Goal: Transaction & Acquisition: Purchase product/service

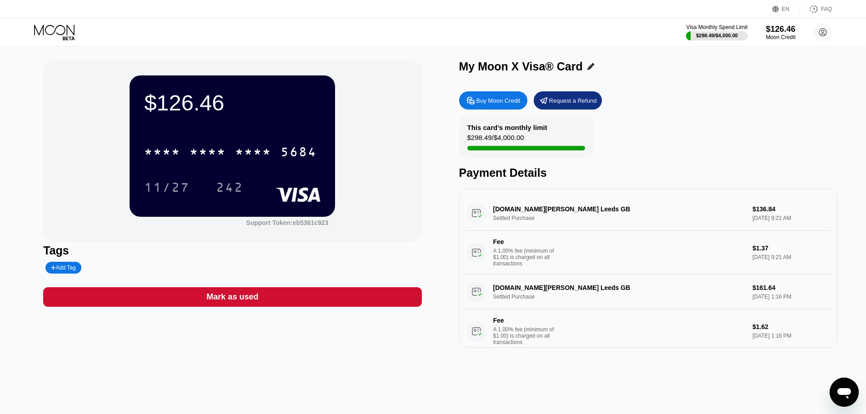
click at [504, 103] on div "Buy Moon Credit" at bounding box center [499, 101] width 44 height 8
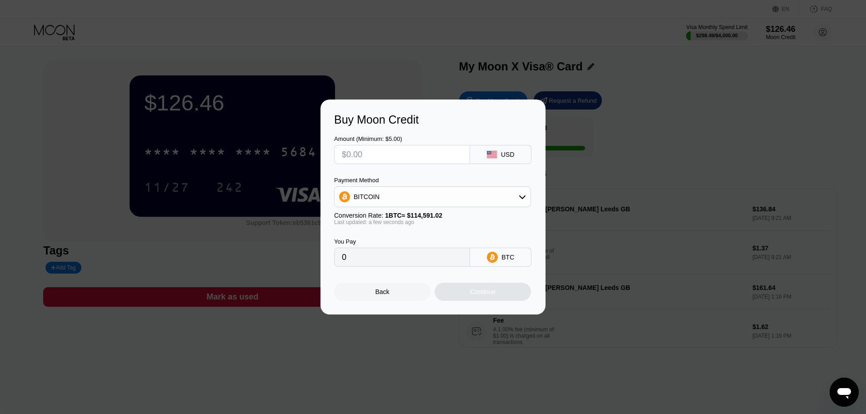
click at [411, 160] on input "text" at bounding box center [402, 155] width 121 height 18
type input "$95"
type input "0.00082904"
type input "$95"
click at [495, 201] on div "BITCOIN" at bounding box center [433, 197] width 196 height 18
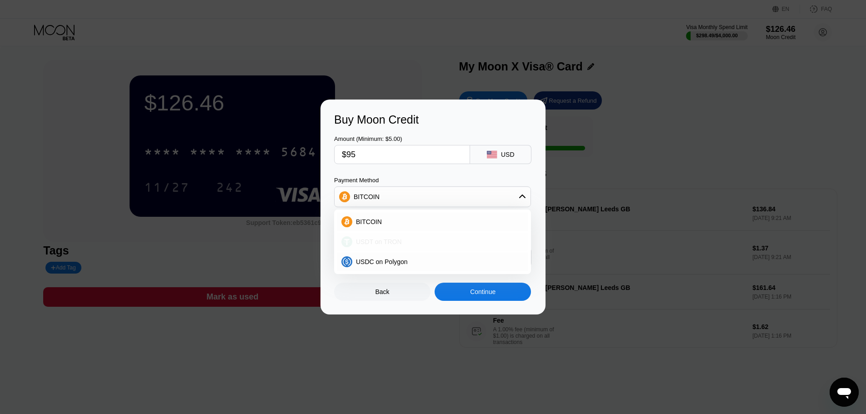
click at [407, 239] on div "USDT on TRON" at bounding box center [437, 241] width 171 height 7
type input "95.96"
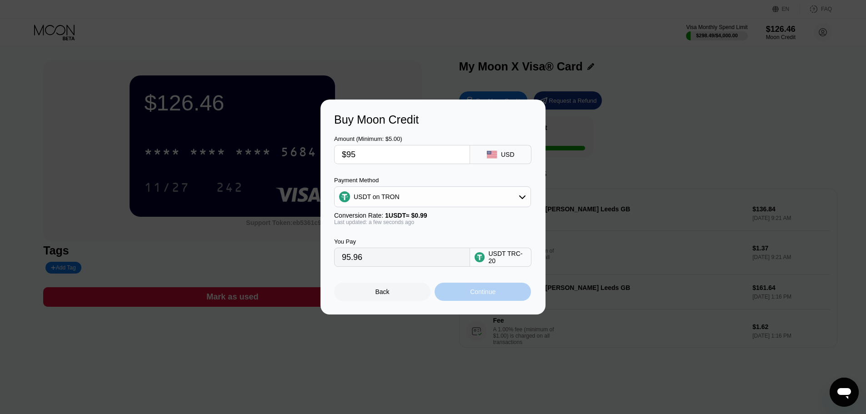
click at [488, 294] on div "Continue" at bounding box center [482, 291] width 25 height 7
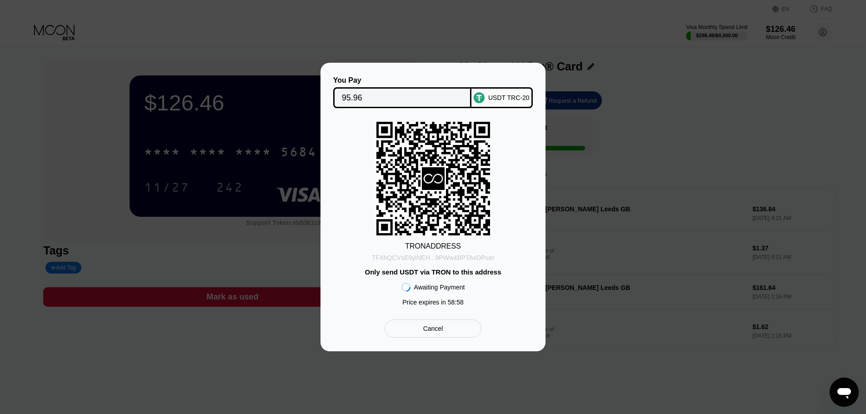
click at [429, 259] on div "TFXhQCVsE9yiNEH...9PWw4BPTAvDPuer" at bounding box center [433, 257] width 123 height 7
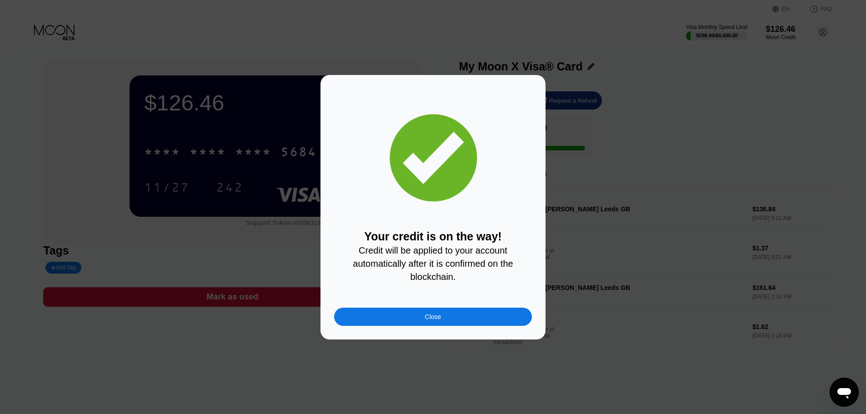
click at [445, 304] on div "Your credit is on the way! Credit will be applied to your account automatically…" at bounding box center [433, 207] width 198 height 237
click at [447, 317] on div "Close" at bounding box center [433, 317] width 198 height 18
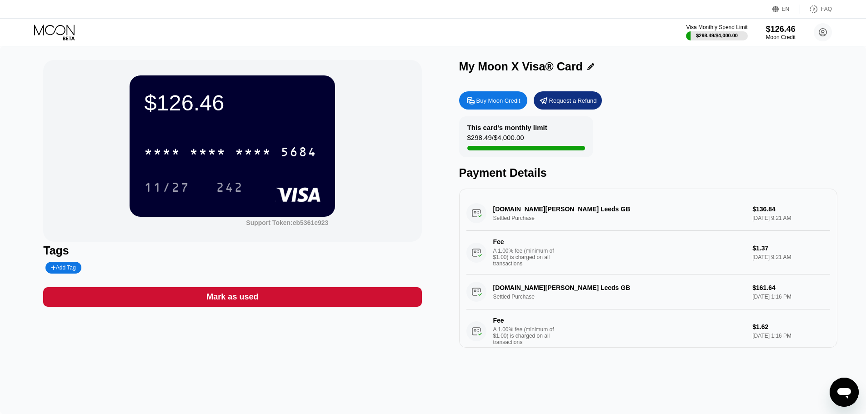
click at [249, 101] on div "$126.46" at bounding box center [232, 102] width 176 height 25
click at [775, 26] on div "$126.46" at bounding box center [781, 29] width 30 height 10
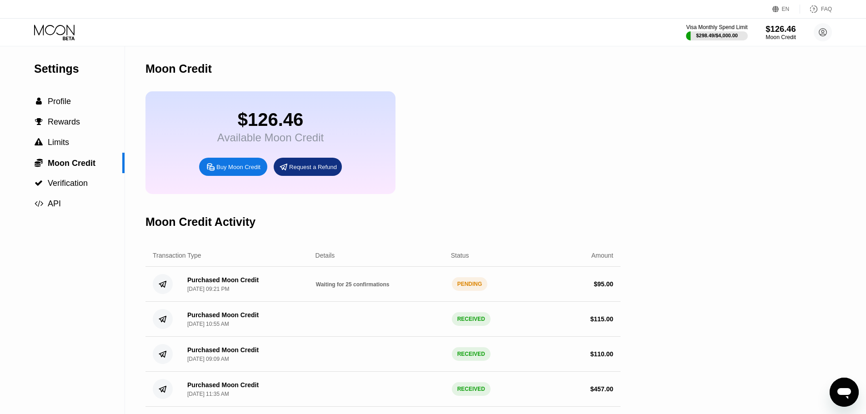
click at [788, 28] on div "$126.46" at bounding box center [781, 29] width 30 height 10
click at [68, 34] on icon at bounding box center [55, 33] width 42 height 16
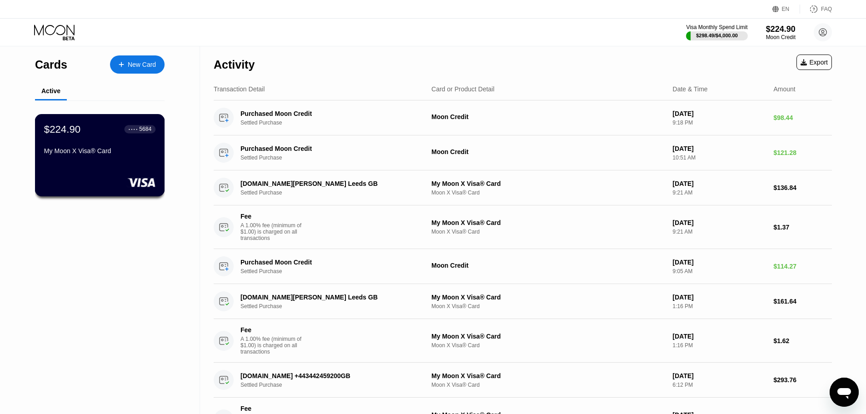
click at [96, 149] on div "$224.90 ● ● ● ● 5684 My Moon X Visa® Card" at bounding box center [99, 140] width 111 height 35
